Goal: Transaction & Acquisition: Purchase product/service

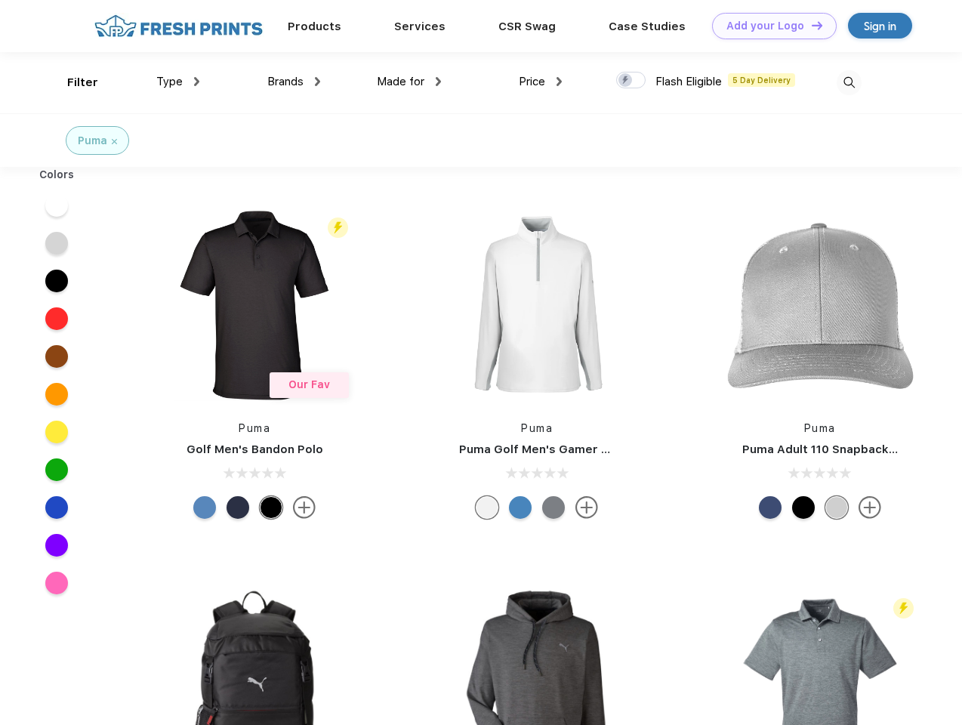
click at [769, 26] on link "Add your Logo Design Tool" at bounding box center [774, 26] width 125 height 26
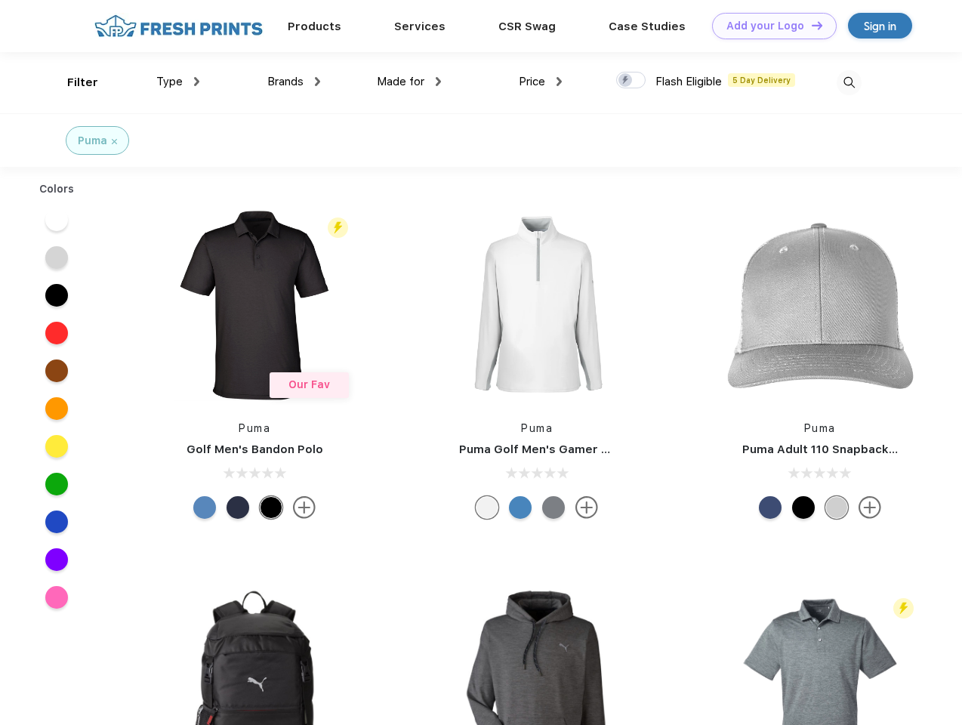
click at [0, 0] on div "Design Tool" at bounding box center [0, 0] width 0 height 0
click at [810, 25] on link "Add your Logo Design Tool" at bounding box center [774, 26] width 125 height 26
click at [72, 82] on div "Filter" at bounding box center [82, 82] width 31 height 17
click at [178, 82] on span "Type" at bounding box center [169, 82] width 26 height 14
click at [294, 82] on span "Brands" at bounding box center [285, 82] width 36 height 14
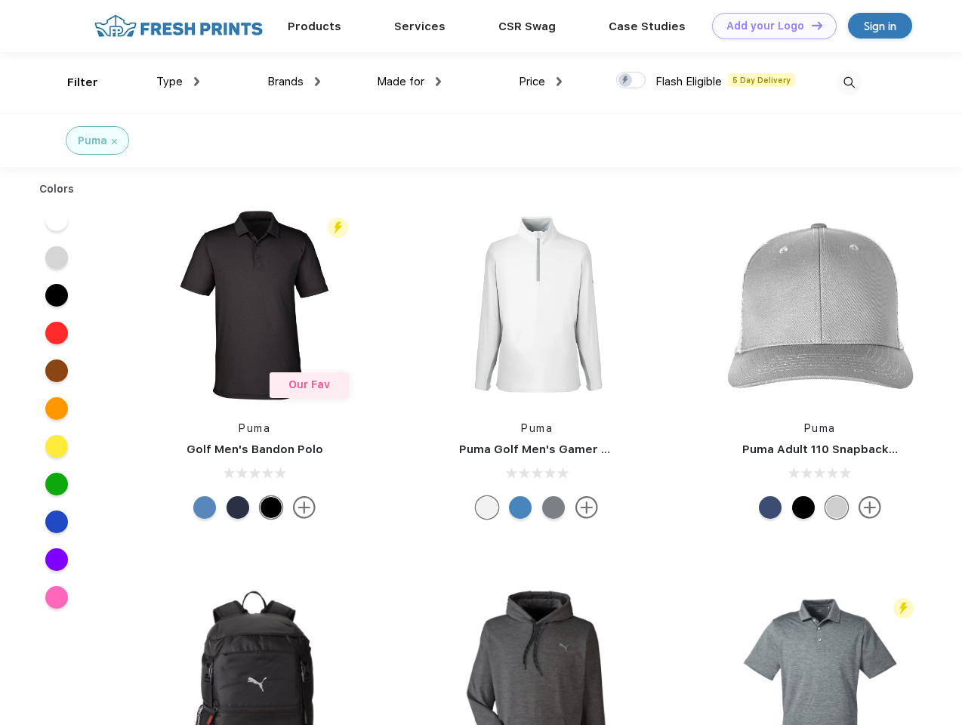
click at [409, 82] on span "Made for" at bounding box center [401, 82] width 48 height 14
click at [541, 82] on span "Price" at bounding box center [532, 82] width 26 height 14
click at [631, 81] on div at bounding box center [630, 80] width 29 height 17
click at [626, 81] on input "checkbox" at bounding box center [621, 76] width 10 height 10
click at [849, 82] on img at bounding box center [849, 82] width 25 height 25
